Goal: Browse casually: Explore the website without a specific task or goal

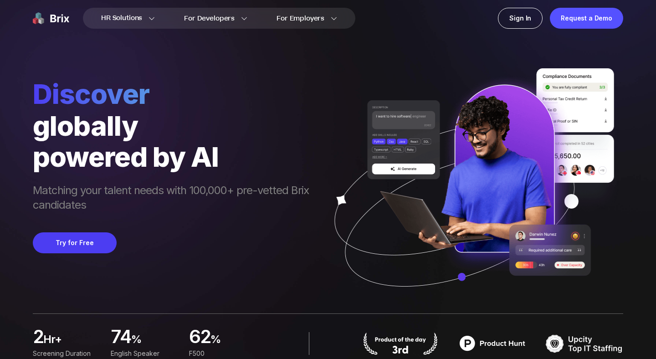
click at [103, 123] on div "globally" at bounding box center [175, 125] width 285 height 31
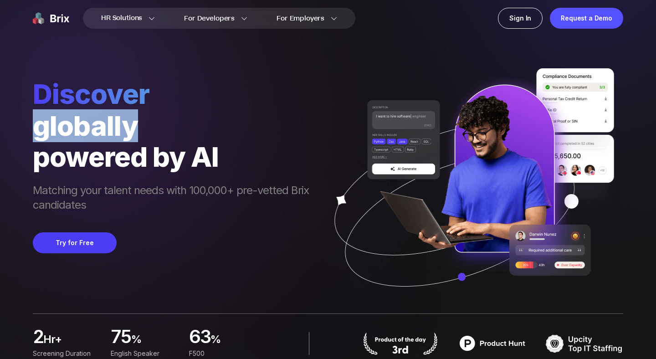
click at [103, 123] on div "globally" at bounding box center [175, 125] width 285 height 31
click at [150, 165] on div "powered by AI" at bounding box center [175, 156] width 285 height 31
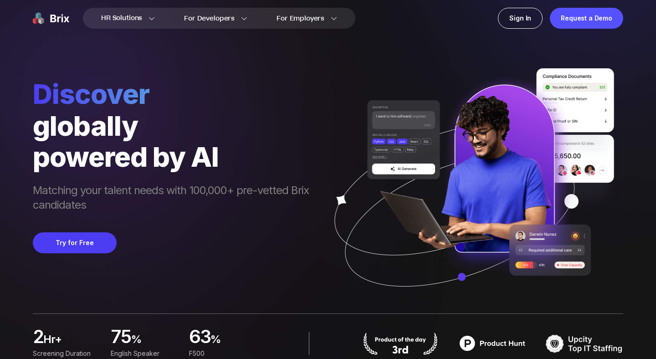
click at [150, 165] on div "powered by AI" at bounding box center [175, 156] width 285 height 31
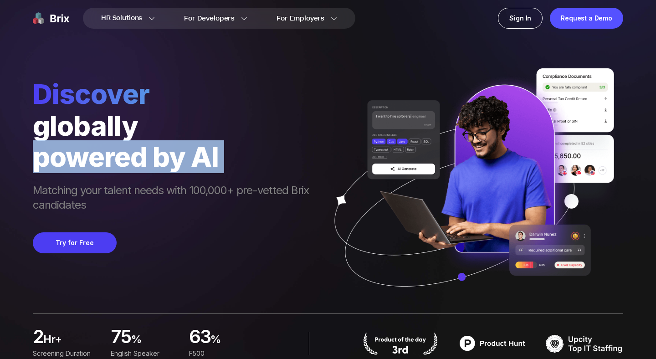
click at [208, 157] on div "powered by AI" at bounding box center [175, 156] width 285 height 31
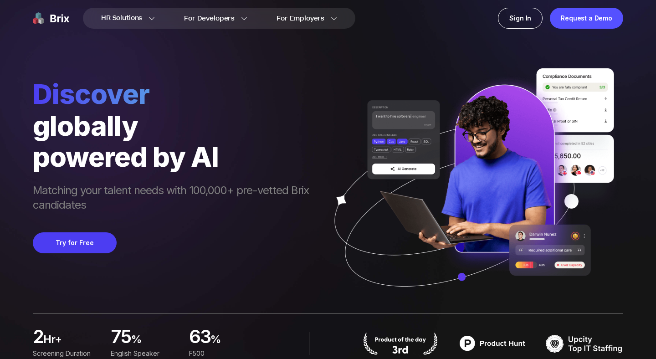
click at [208, 157] on div "powered by AI" at bounding box center [175, 156] width 285 height 31
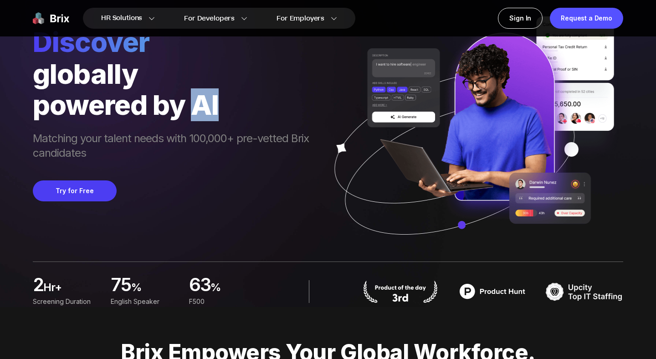
scroll to position [52, 0]
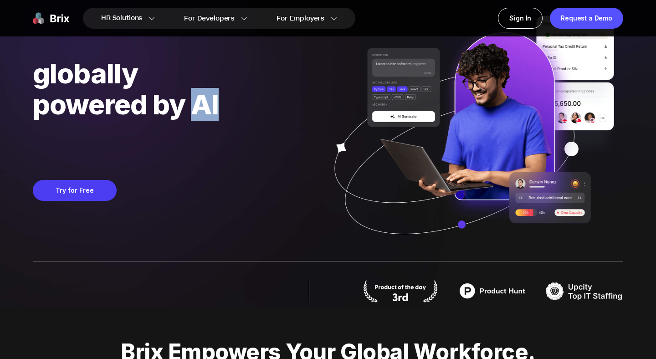
click at [58, 144] on span "Matching your talent needs with 100,000+ pre-vetted Brix candidates" at bounding box center [175, 138] width 285 height 31
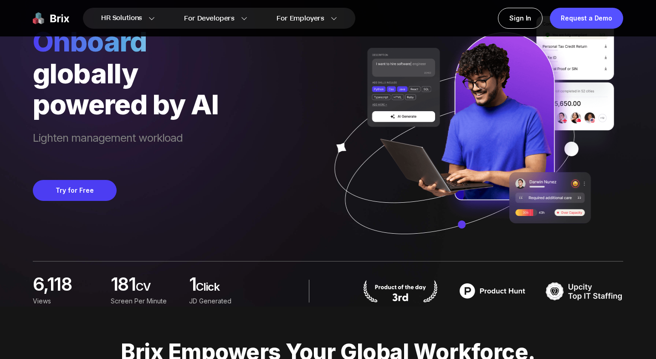
scroll to position [0, 0]
